Goal: Information Seeking & Learning: Check status

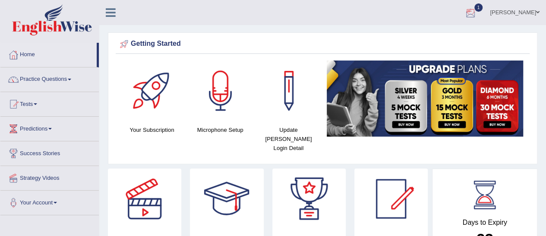
scroll to position [3, 0]
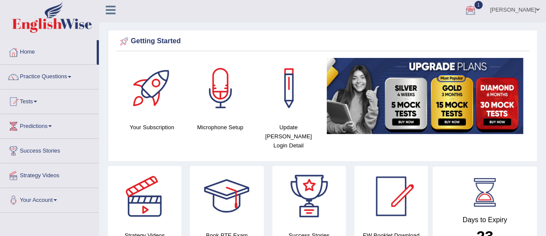
click at [477, 11] on div at bounding box center [470, 10] width 13 height 13
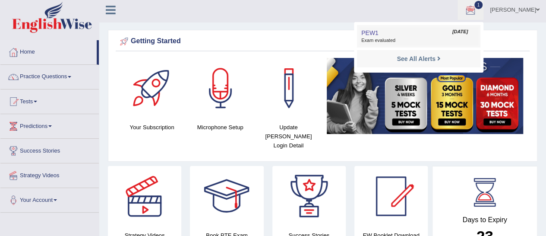
click at [416, 34] on link "PEW1 Oct 7, 2025 Exam evaluated" at bounding box center [418, 36] width 119 height 18
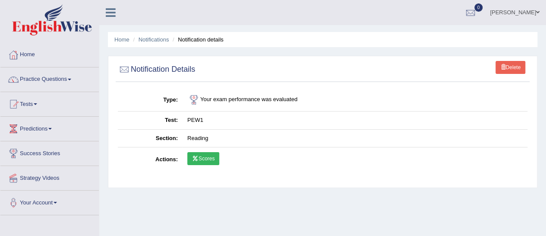
click at [199, 156] on link "Scores" at bounding box center [203, 158] width 32 height 13
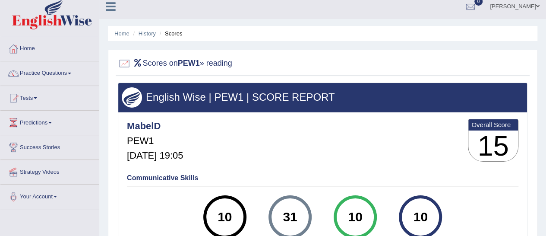
scroll to position [4, 0]
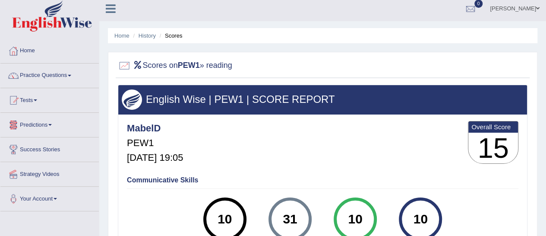
click at [31, 109] on li "Tests Take Practice Sectional Test Take Mock Test History" at bounding box center [49, 100] width 98 height 25
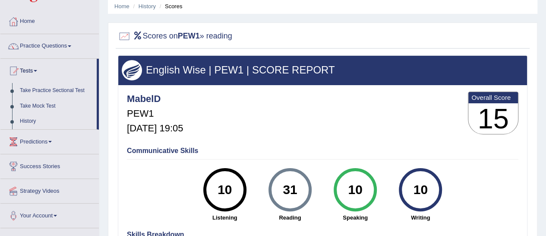
scroll to position [32, 0]
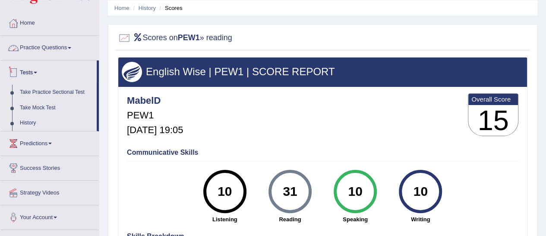
click at [58, 50] on link "Practice Questions" at bounding box center [49, 47] width 98 height 22
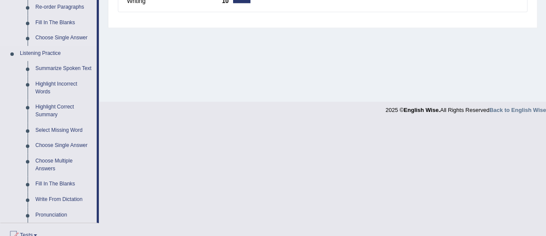
scroll to position [439, 0]
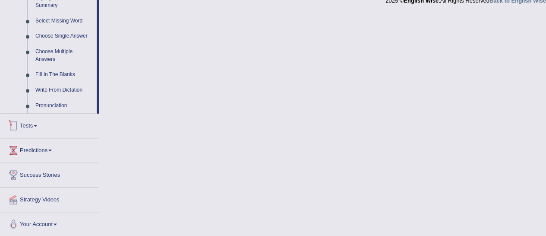
click at [45, 126] on link "Tests" at bounding box center [49, 124] width 98 height 22
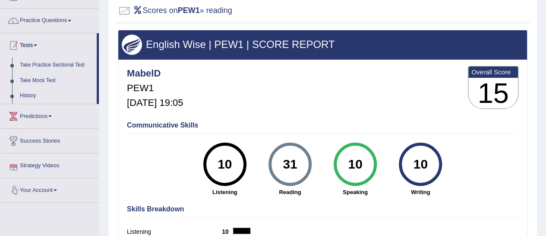
scroll to position [59, 0]
click at [43, 79] on link "Take Mock Test" at bounding box center [56, 81] width 81 height 16
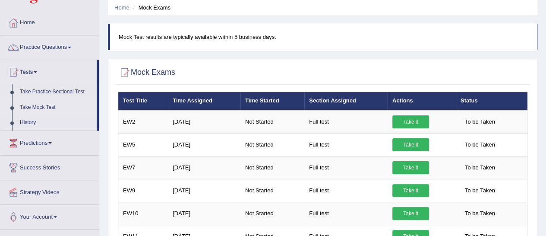
scroll to position [25, 0]
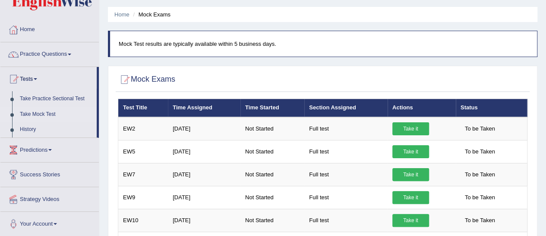
click at [51, 60] on link "Practice Questions" at bounding box center [49, 53] width 98 height 22
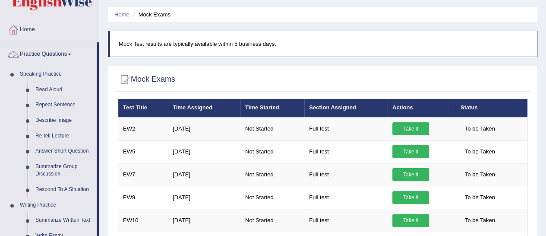
click at [59, 57] on link "Practice Questions" at bounding box center [48, 53] width 96 height 22
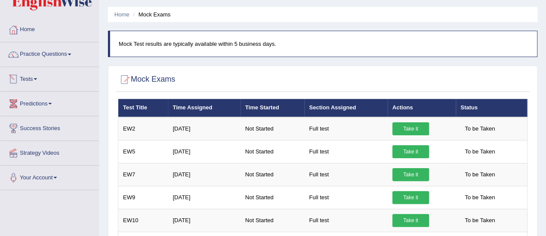
click at [56, 75] on link "Tests" at bounding box center [49, 78] width 98 height 22
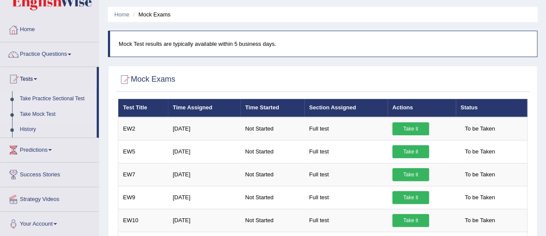
click at [60, 100] on link "Take Practice Sectional Test" at bounding box center [56, 99] width 81 height 16
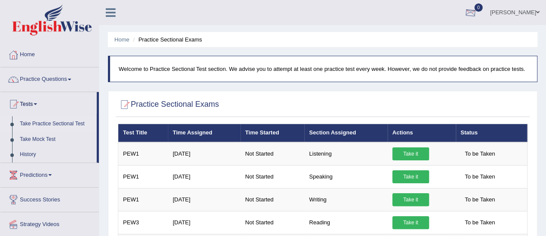
click at [476, 13] on div at bounding box center [470, 12] width 13 height 13
click at [432, 37] on strong "See All Alerts" at bounding box center [416, 36] width 38 height 7
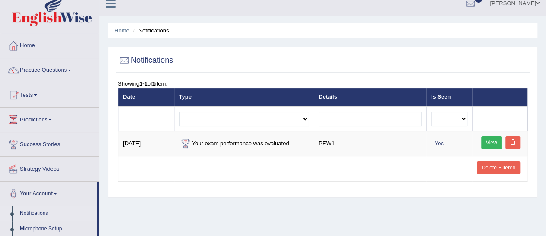
scroll to position [11, 0]
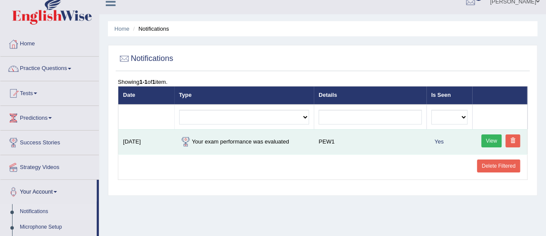
click at [369, 144] on td "PEW1" at bounding box center [370, 141] width 113 height 25
click at [485, 139] on link "View" at bounding box center [491, 140] width 21 height 13
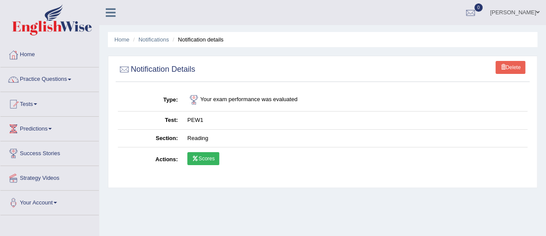
click at [197, 158] on icon at bounding box center [195, 158] width 6 height 5
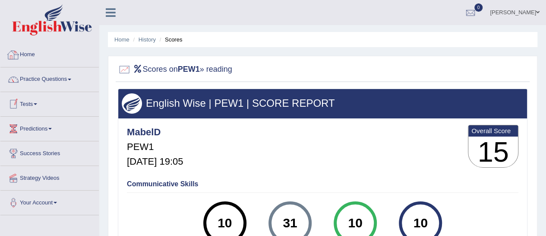
click at [47, 47] on link "Home" at bounding box center [49, 54] width 98 height 22
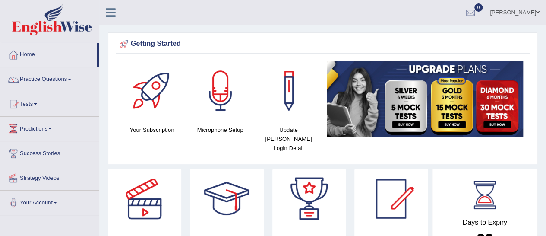
click at [60, 81] on link "Practice Questions" at bounding box center [49, 78] width 98 height 22
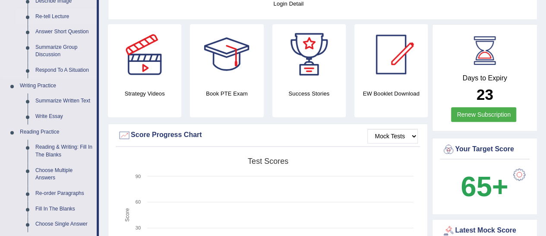
scroll to position [145, 0]
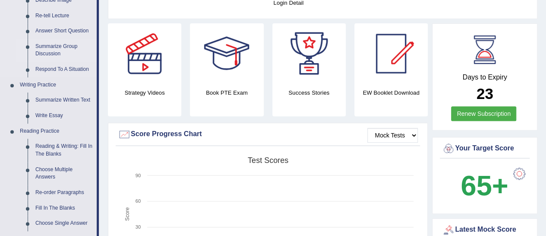
click at [61, 52] on link "Summarize Group Discussion" at bounding box center [64, 50] width 65 height 23
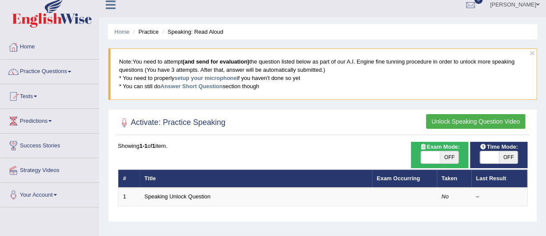
scroll to position [1, 0]
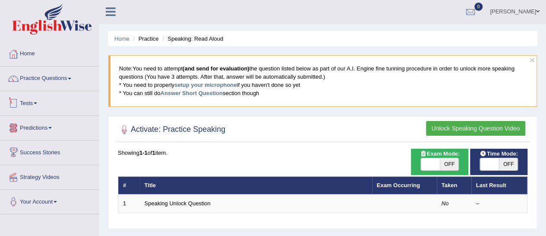
click at [31, 106] on link "Tests" at bounding box center [49, 102] width 98 height 22
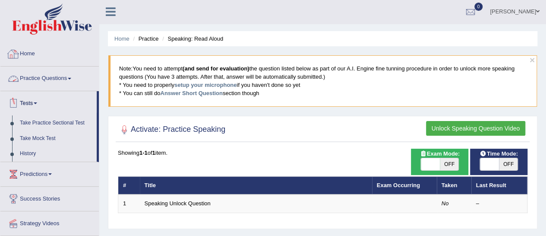
click at [44, 52] on link "Home" at bounding box center [49, 53] width 98 height 22
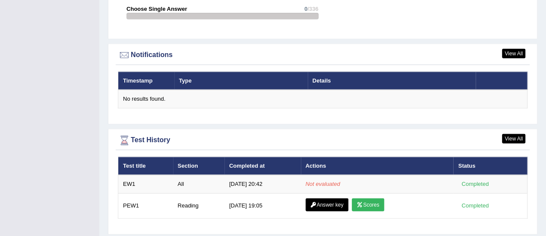
scroll to position [1028, 0]
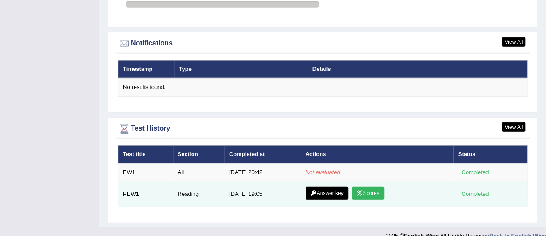
click at [306, 186] on link "Answer key" at bounding box center [327, 192] width 43 height 13
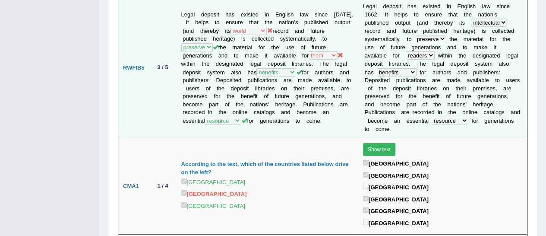
scroll to position [937, 0]
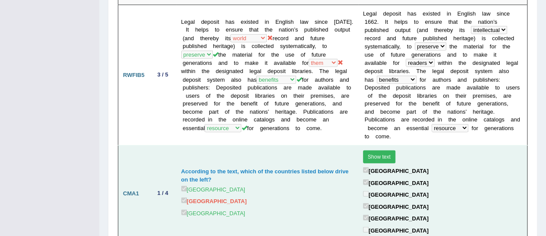
click at [367, 150] on button "Show text" at bounding box center [379, 156] width 32 height 13
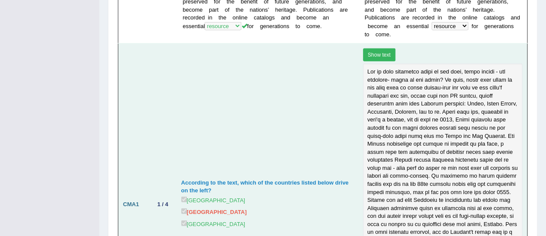
scroll to position [1044, 0]
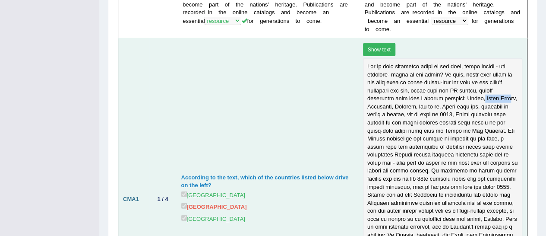
drag, startPoint x: 398, startPoint y: 63, endPoint x: 424, endPoint y: 60, distance: 26.0
click at [424, 60] on div at bounding box center [442, 166] width 159 height 217
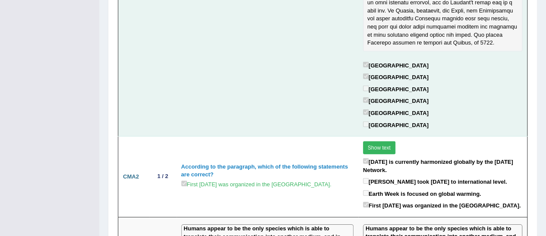
scroll to position [1268, 0]
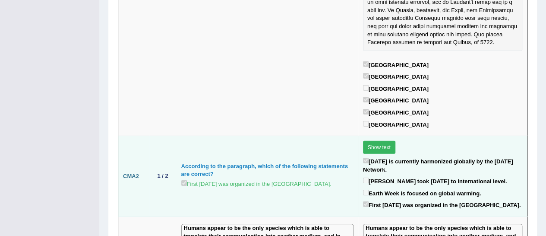
click at [373, 141] on button "Show text" at bounding box center [379, 147] width 32 height 13
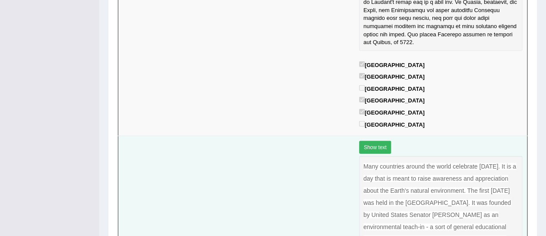
scroll to position [1314, 0]
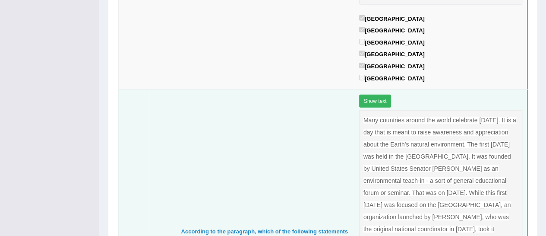
click at [367, 95] on button "Show text" at bounding box center [375, 101] width 32 height 13
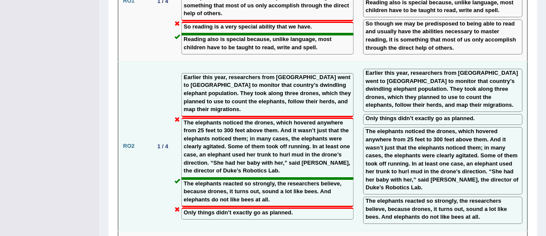
scroll to position [1556, 0]
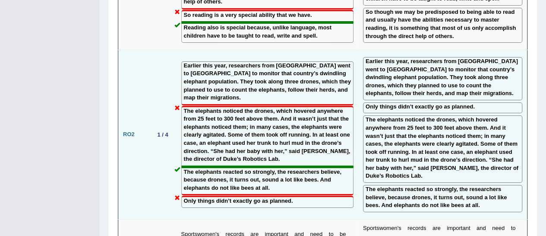
click at [318, 195] on div "Only things didn’t exactly go as planned." at bounding box center [267, 201] width 172 height 12
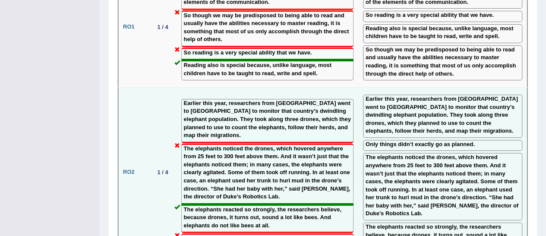
scroll to position [1512, 0]
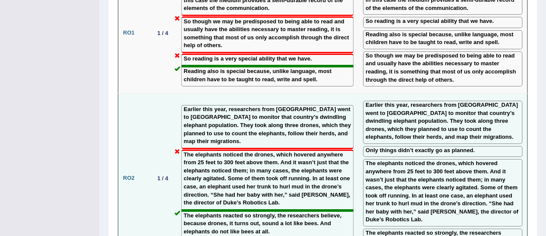
click at [230, 151] on label "The elephants noticed the drones, which hovered anywhere from 25 feet to 300 fe…" at bounding box center [267, 179] width 167 height 56
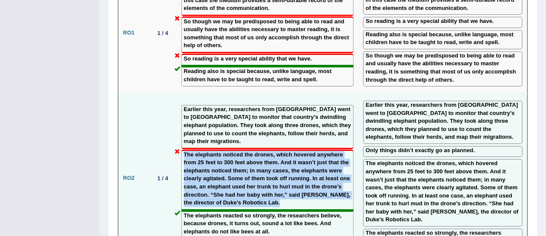
click at [230, 151] on label "The elephants noticed the drones, which hovered anywhere from 25 feet to 300 fe…" at bounding box center [267, 179] width 167 height 56
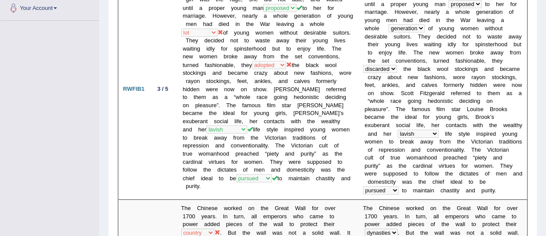
scroll to position [0, 0]
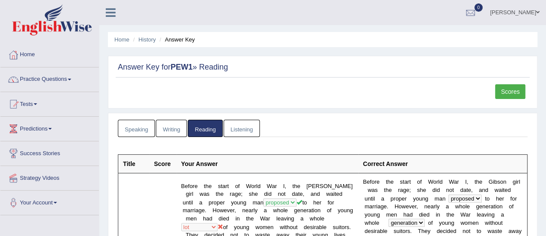
click at [229, 129] on link "Listening" at bounding box center [242, 129] width 36 height 18
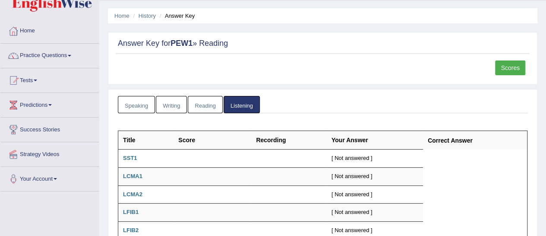
scroll to position [22, 0]
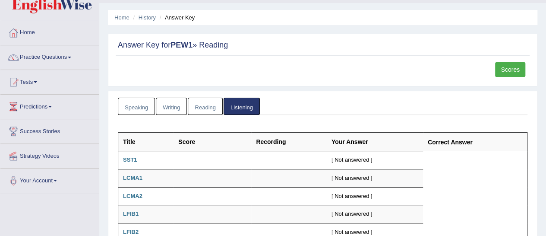
click at [142, 102] on link "Speaking" at bounding box center [136, 107] width 37 height 18
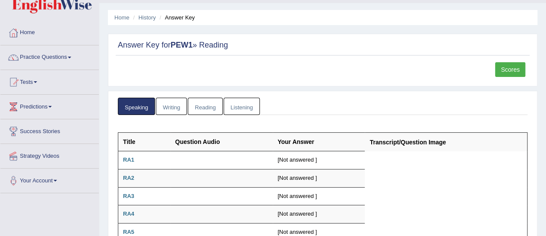
scroll to position [37, 0]
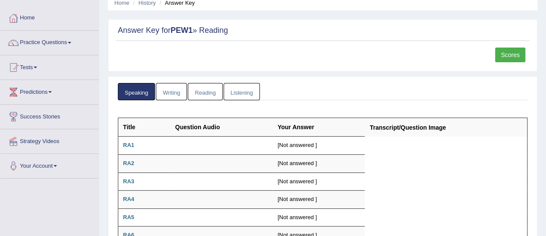
click at [169, 88] on link "Writing" at bounding box center [171, 92] width 31 height 18
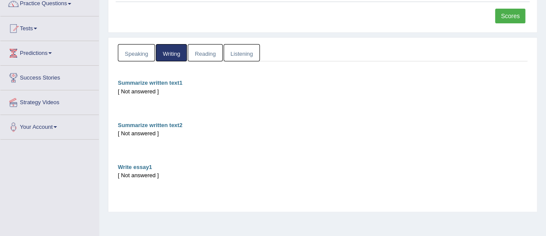
scroll to position [82, 0]
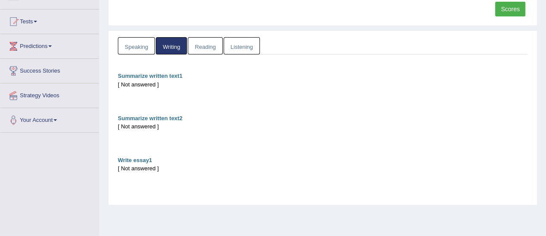
click at [194, 44] on link "Reading" at bounding box center [205, 46] width 35 height 18
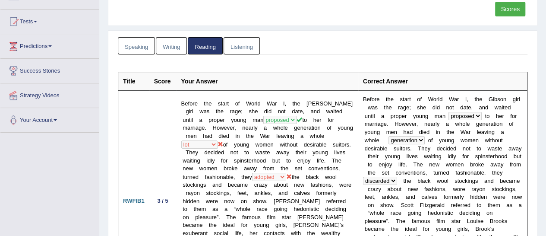
click at [230, 45] on link "Listening" at bounding box center [242, 46] width 36 height 18
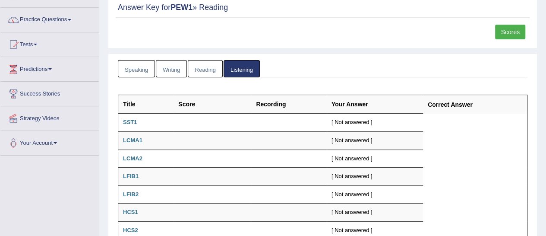
scroll to position [0, 0]
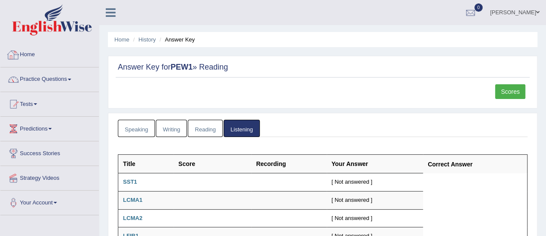
click at [39, 63] on link "Home" at bounding box center [49, 54] width 98 height 22
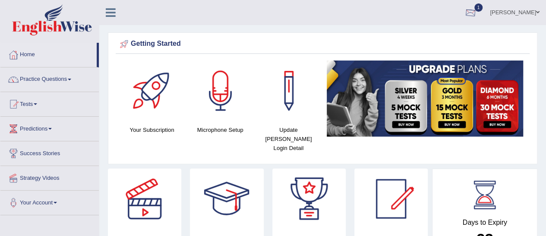
click at [477, 13] on div at bounding box center [470, 12] width 13 height 13
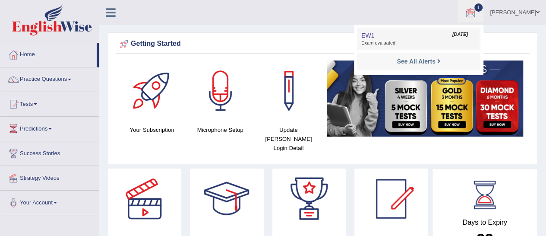
click at [428, 43] on span "Exam evaluated" at bounding box center [418, 43] width 115 height 7
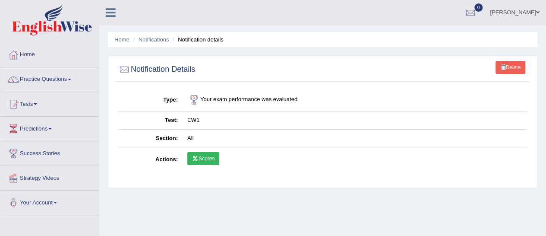
click at [193, 158] on icon at bounding box center [195, 158] width 6 height 5
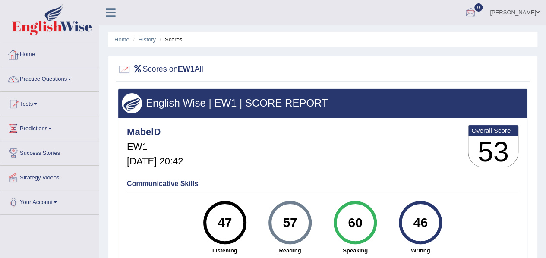
click at [475, 10] on div at bounding box center [470, 12] width 13 height 13
click at [439, 43] on li "See All Alerts" at bounding box center [418, 37] width 123 height 18
click at [472, 14] on div at bounding box center [470, 12] width 13 height 13
click at [429, 40] on link "See All Alerts" at bounding box center [418, 36] width 48 height 9
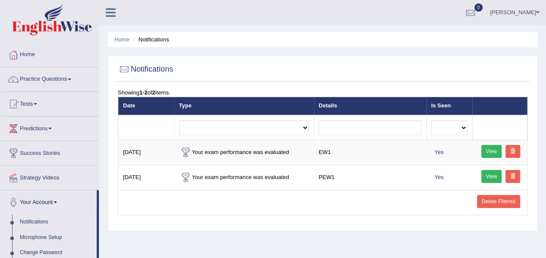
click at [518, 10] on link "Mabel Domingo" at bounding box center [514, 11] width 63 height 22
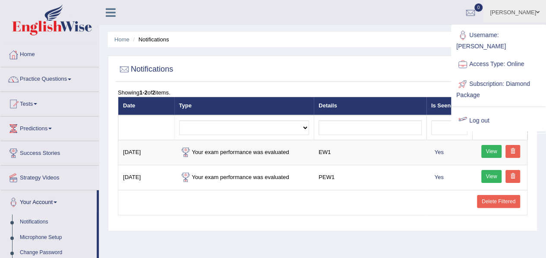
click at [484, 111] on link "Log out" at bounding box center [498, 121] width 93 height 20
